Goal: Task Accomplishment & Management: Manage account settings

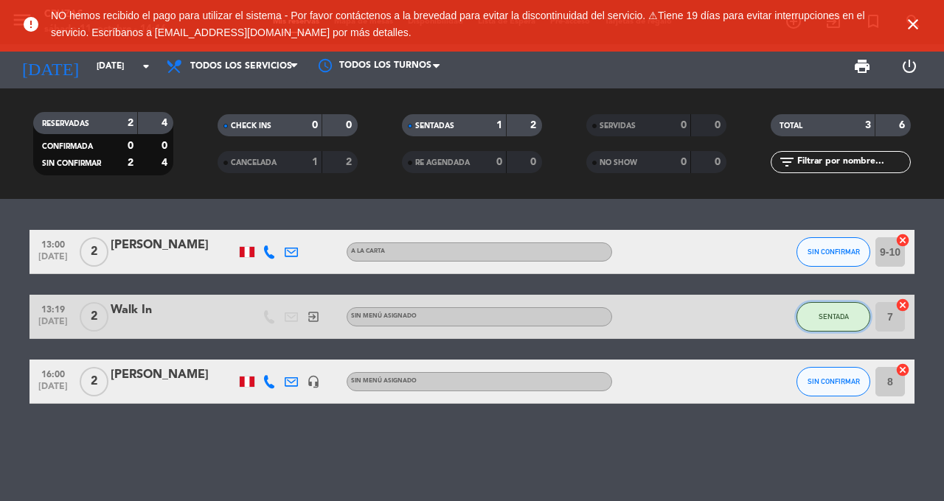
click at [824, 323] on button "SENTADA" at bounding box center [833, 316] width 74 height 29
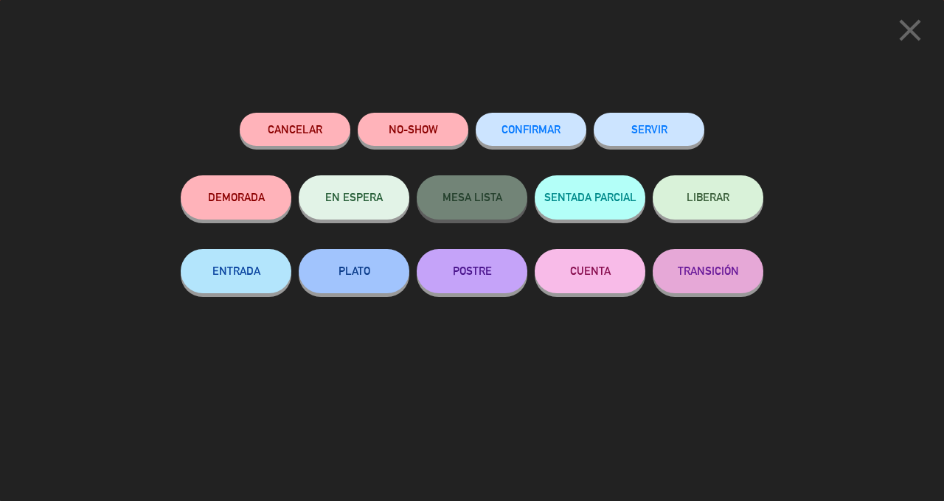
click at [662, 134] on button "SERVIR" at bounding box center [649, 129] width 111 height 33
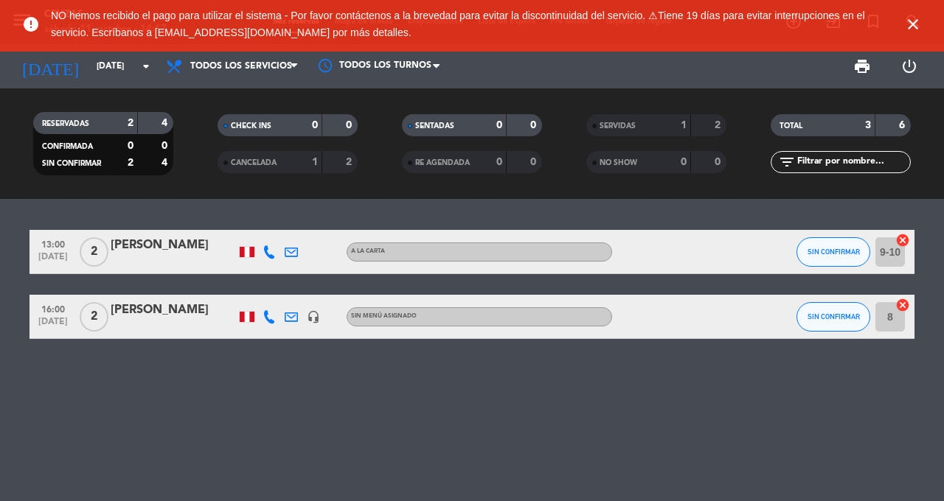
click at [893, 33] on span "close" at bounding box center [913, 24] width 40 height 40
click at [907, 23] on icon "close" at bounding box center [913, 24] width 18 height 18
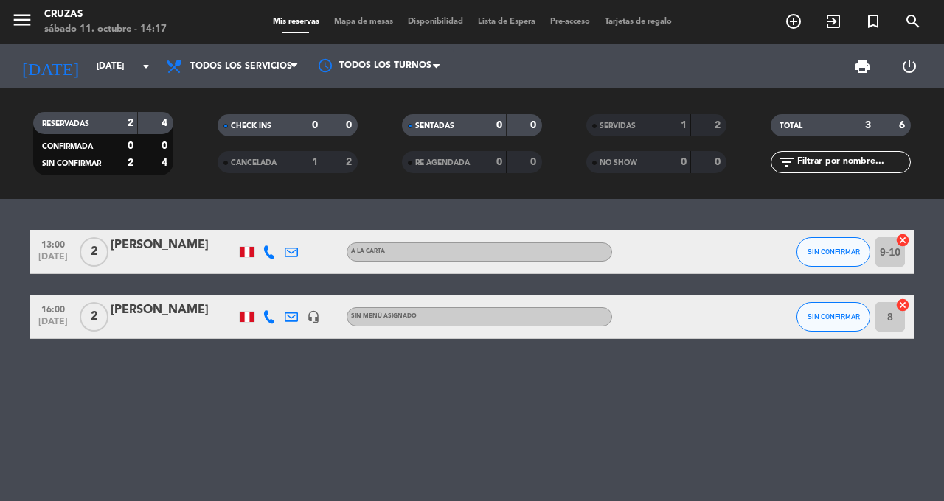
click at [272, 250] on icon at bounding box center [269, 252] width 13 height 13
click at [816, 250] on span "SIN CONFIRMAR" at bounding box center [833, 252] width 52 height 8
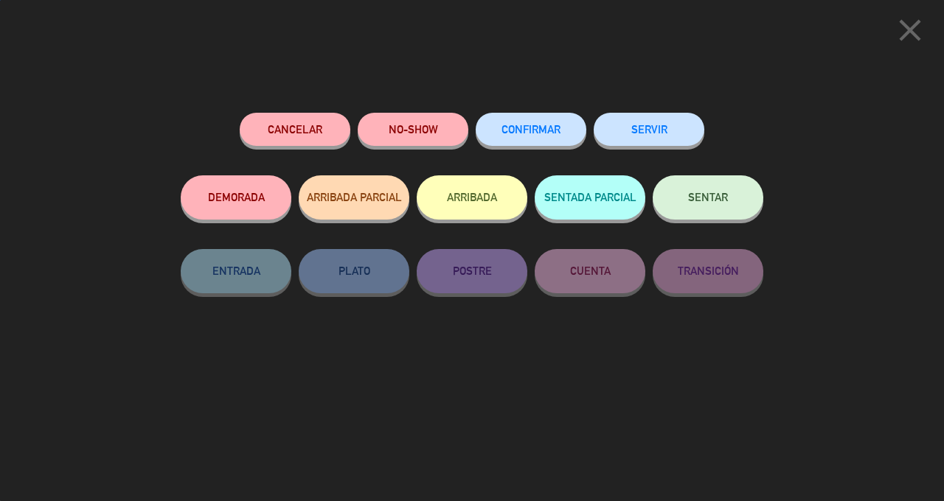
click at [316, 118] on button "Cancelar" at bounding box center [295, 129] width 111 height 33
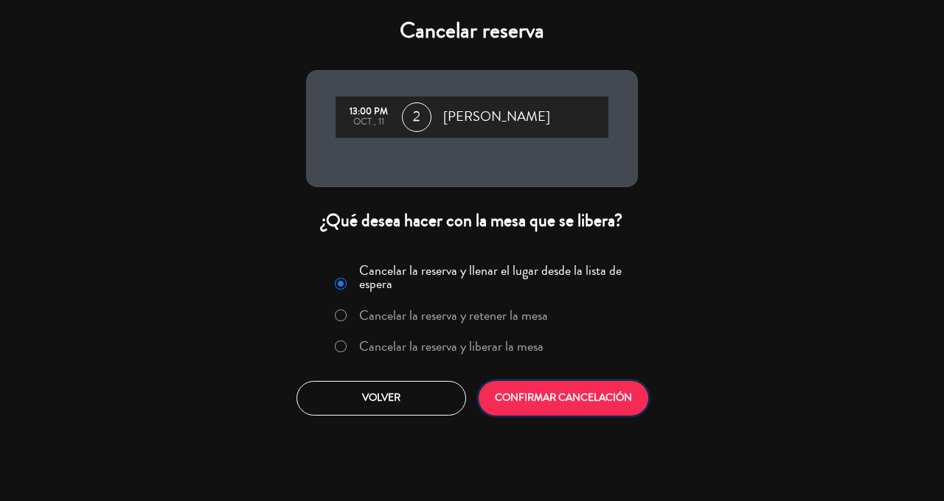
click at [565, 394] on button "CONFIRMAR CANCELACIÓN" at bounding box center [564, 398] width 170 height 35
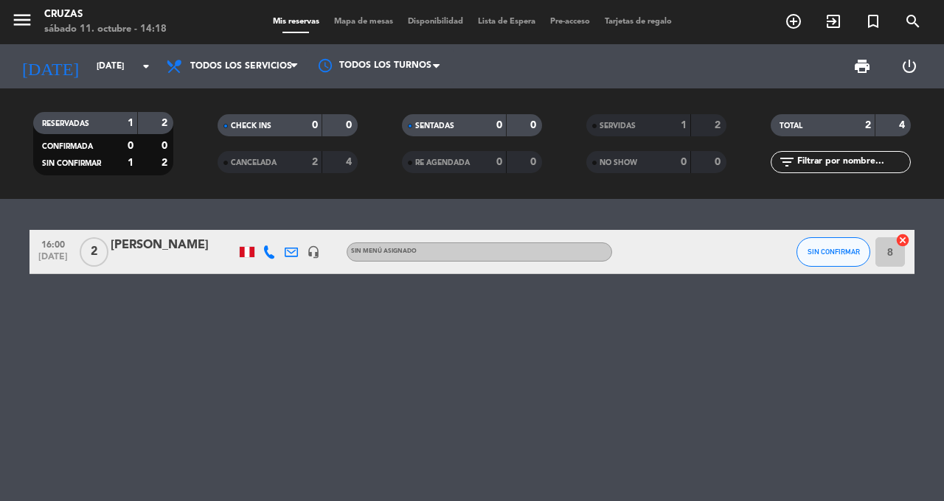
click at [19, 24] on icon "menu" at bounding box center [22, 20] width 22 height 22
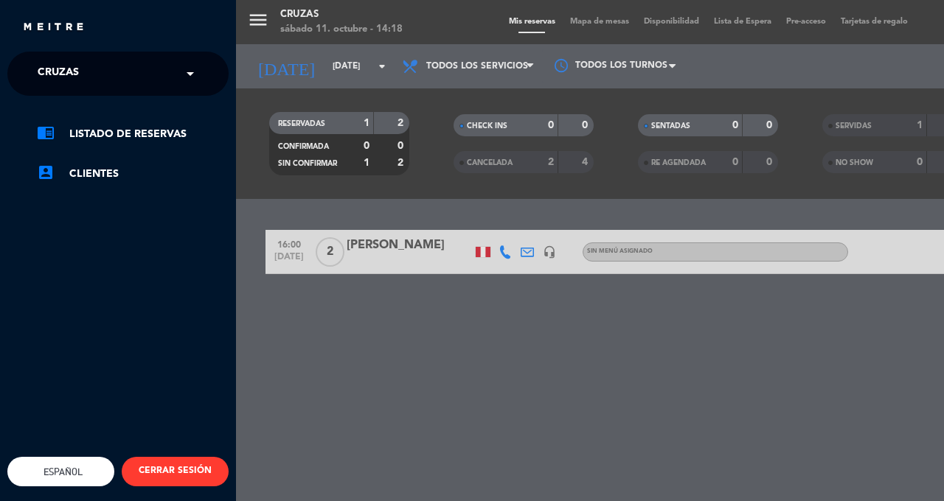
click at [215, 71] on ng-select "× Cruzas ×" at bounding box center [117, 74] width 221 height 44
click at [178, 78] on input "text" at bounding box center [119, 74] width 180 height 32
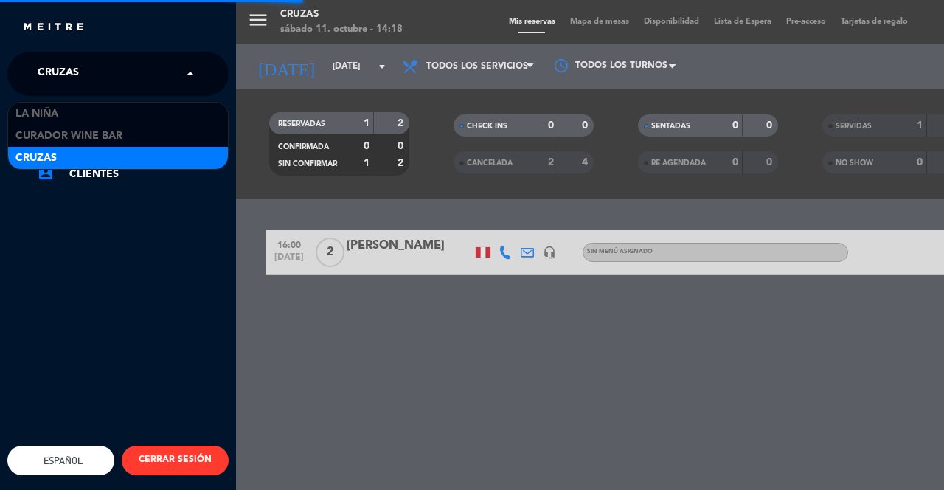
click at [183, 107] on div "La Niña" at bounding box center [118, 113] width 220 height 22
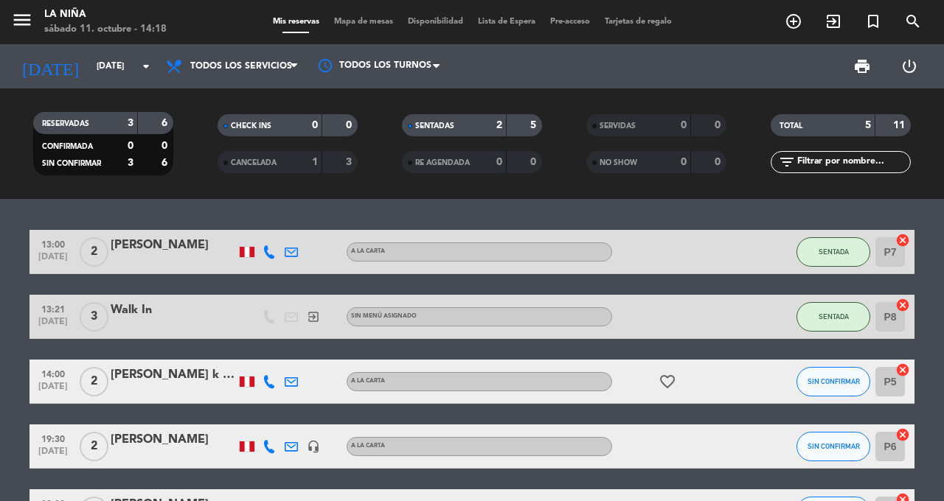
scroll to position [35, 0]
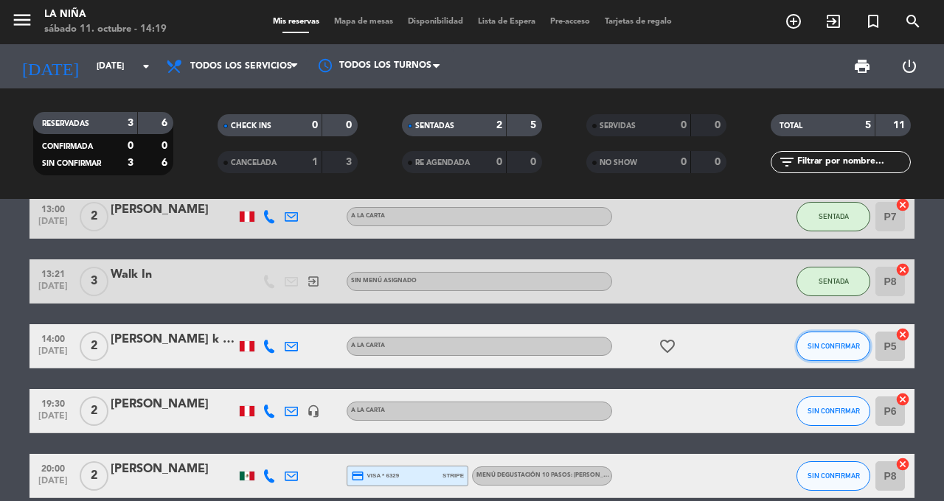
click at [827, 347] on span "SIN CONFIRMAR" at bounding box center [833, 346] width 52 height 8
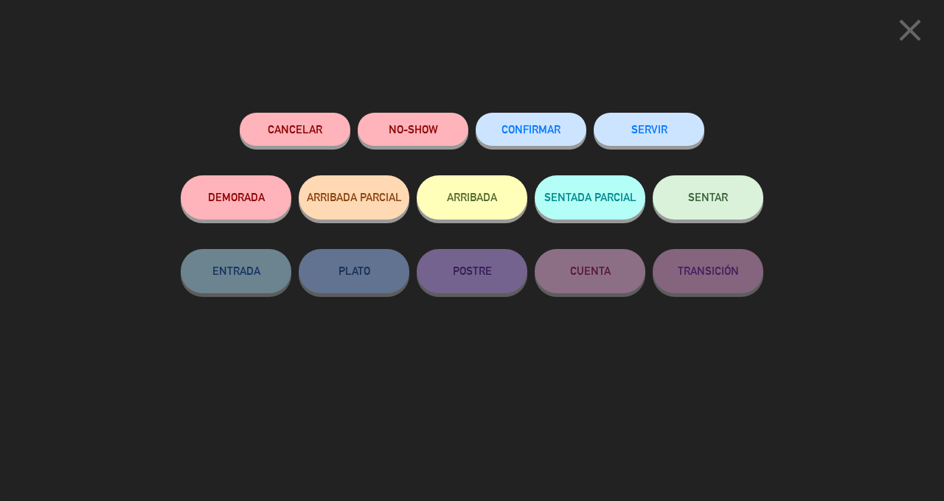
click at [711, 192] on button "SENTAR" at bounding box center [708, 197] width 111 height 44
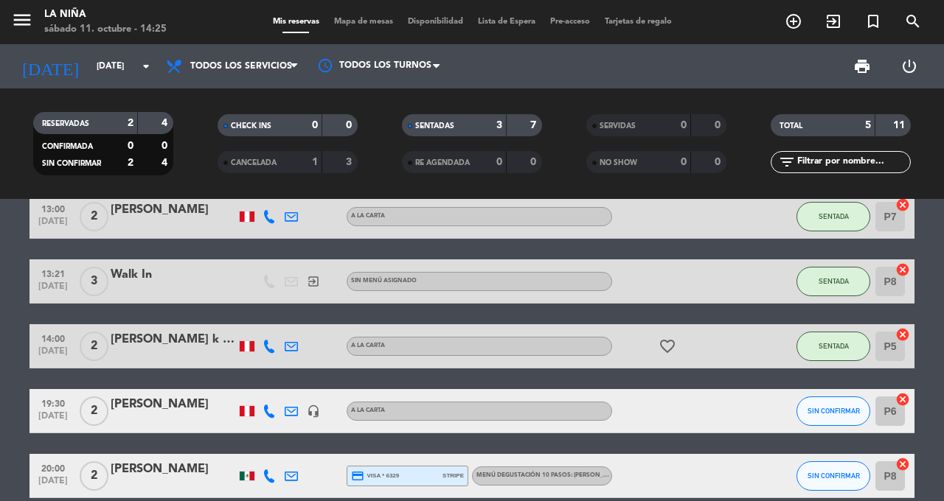
scroll to position [0, 0]
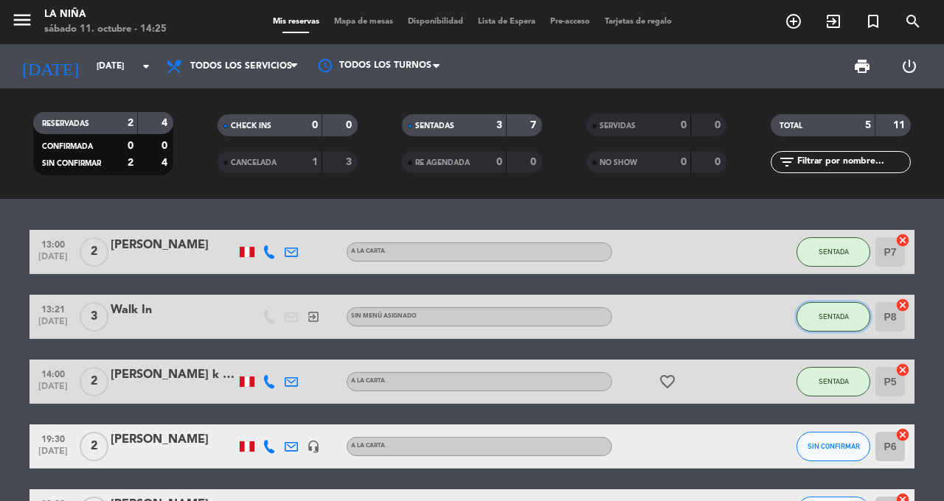
click at [829, 314] on span "SENTADA" at bounding box center [833, 317] width 30 height 8
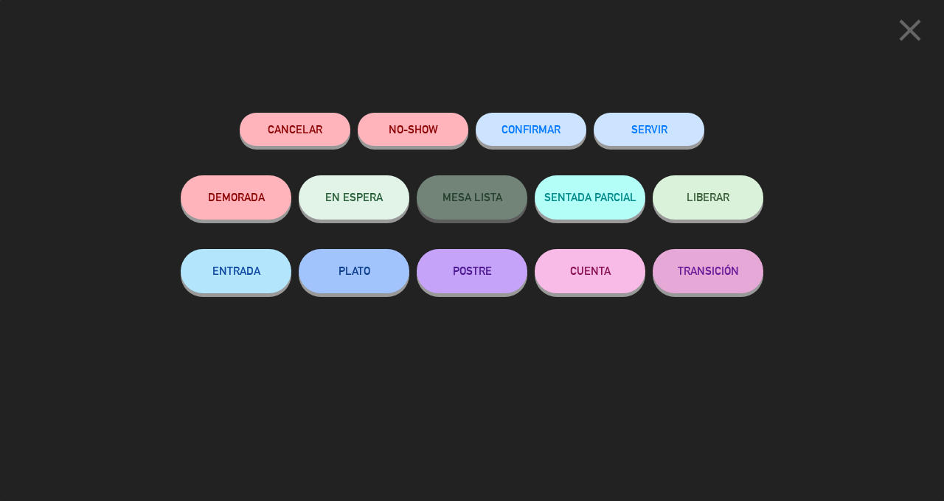
click at [638, 133] on button "SERVIR" at bounding box center [649, 129] width 111 height 33
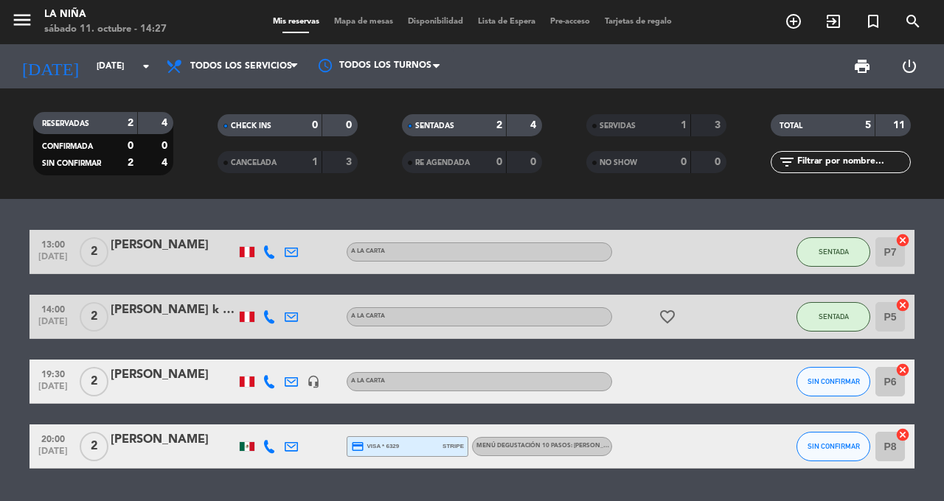
scroll to position [14, 0]
click at [156, 321] on div at bounding box center [173, 327] width 125 height 12
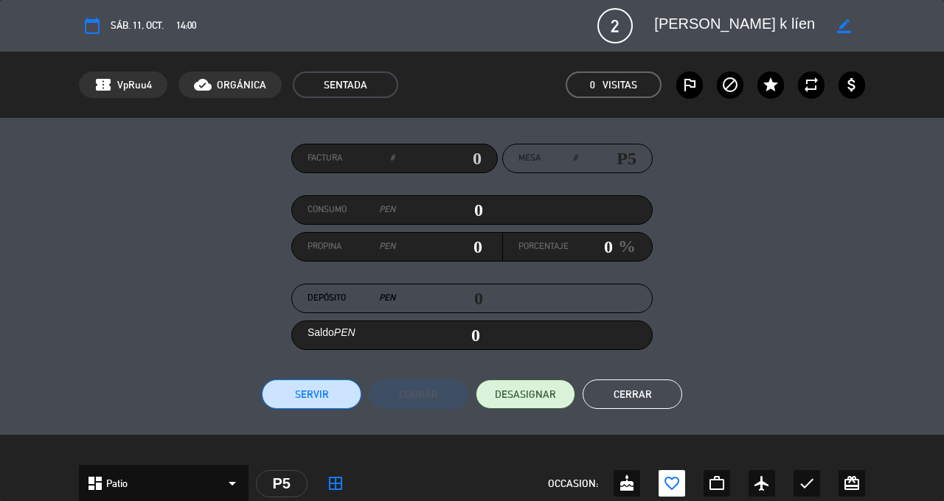
click at [210, 466] on div "dashboard Patio arrow_drop_down" at bounding box center [164, 483] width 170 height 37
